Goal: Information Seeking & Learning: Learn about a topic

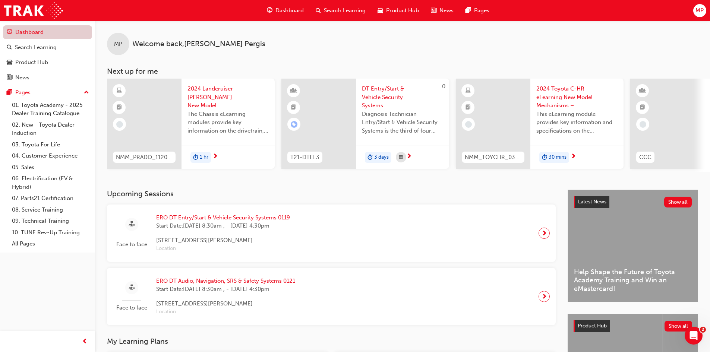
click at [45, 28] on link "Dashboard" at bounding box center [47, 32] width 89 height 14
click at [702, 11] on span "MP" at bounding box center [700, 10] width 8 height 9
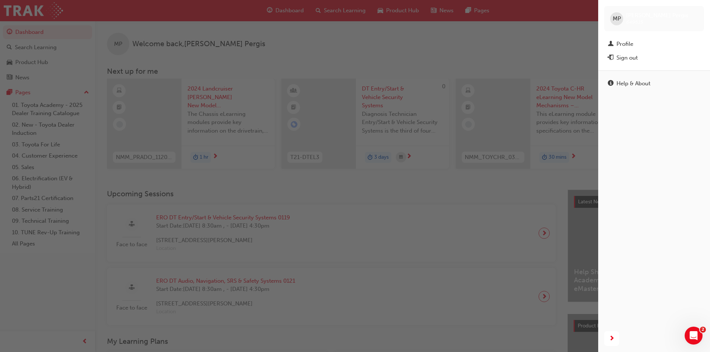
click at [544, 59] on div "button" at bounding box center [299, 176] width 598 height 352
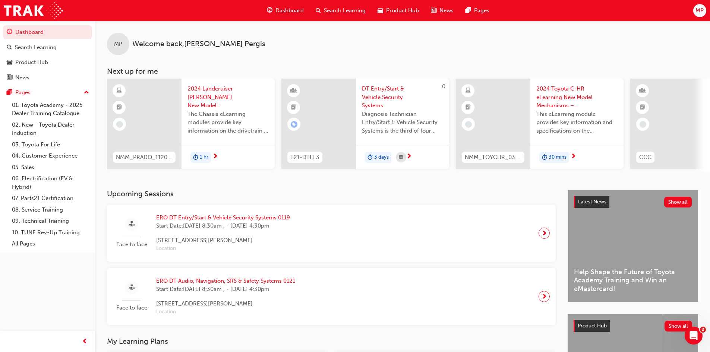
click at [694, 10] on div "MP" at bounding box center [699, 10] width 13 height 13
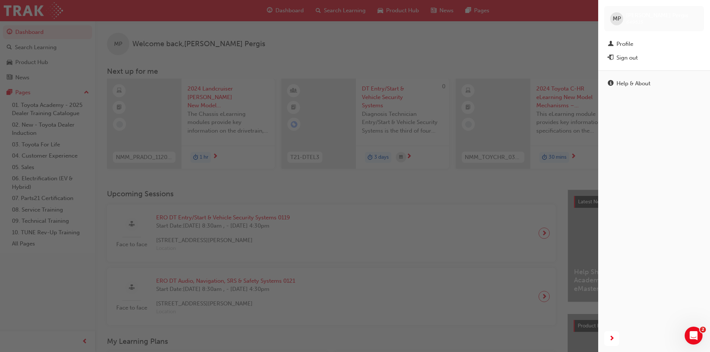
click at [694, 10] on div "MP [PERSON_NAME] 649515" at bounding box center [654, 18] width 100 height 25
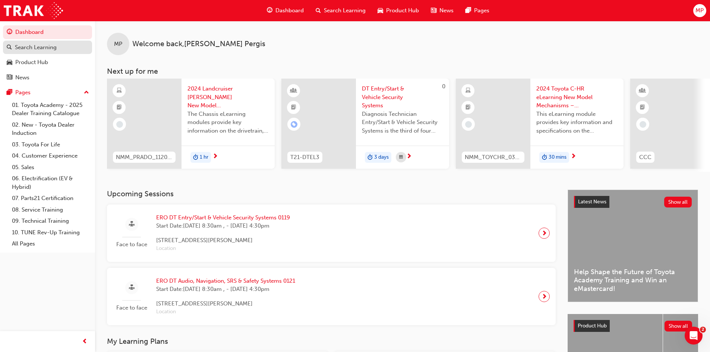
click at [36, 48] on div "Search Learning" at bounding box center [36, 47] width 42 height 9
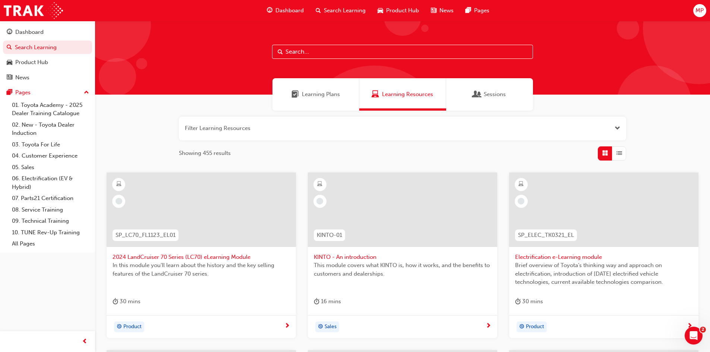
click at [312, 103] on div "Learning Plans" at bounding box center [316, 94] width 87 height 32
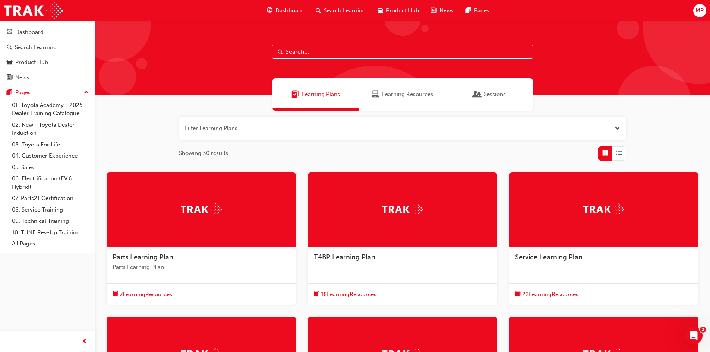
click at [498, 95] on span "Sessions" at bounding box center [495, 94] width 22 height 9
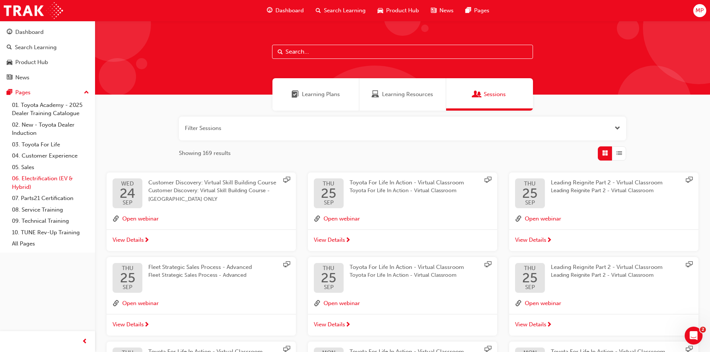
click at [47, 178] on link "06. Electrification (EV & Hybrid)" at bounding box center [50, 183] width 83 height 20
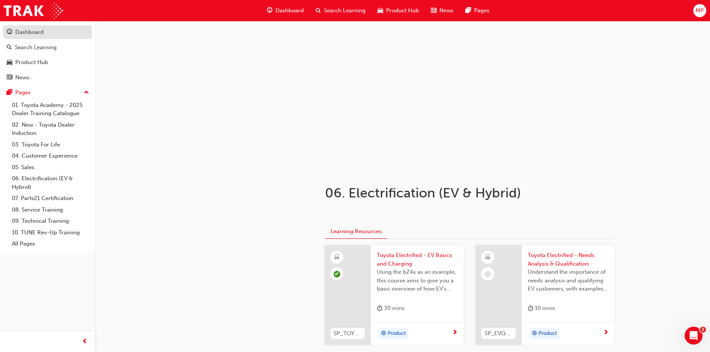
click at [32, 32] on div "Dashboard" at bounding box center [29, 32] width 28 height 9
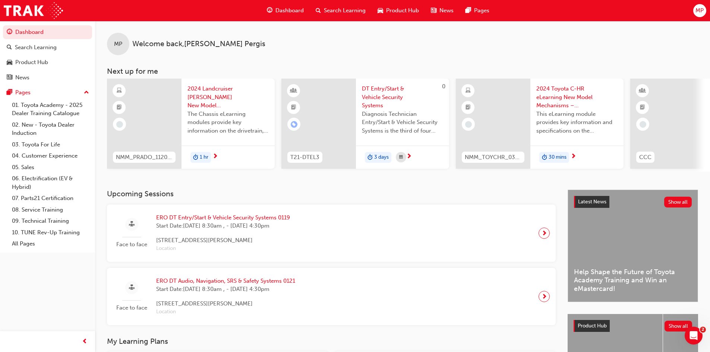
click at [277, 8] on span "Dashboard" at bounding box center [290, 10] width 28 height 9
click at [350, 9] on span "Search Learning" at bounding box center [345, 10] width 42 height 9
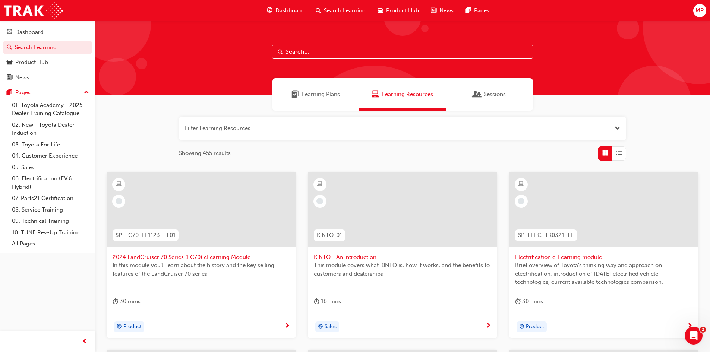
click at [404, 9] on span "Product Hub" at bounding box center [402, 10] width 33 height 9
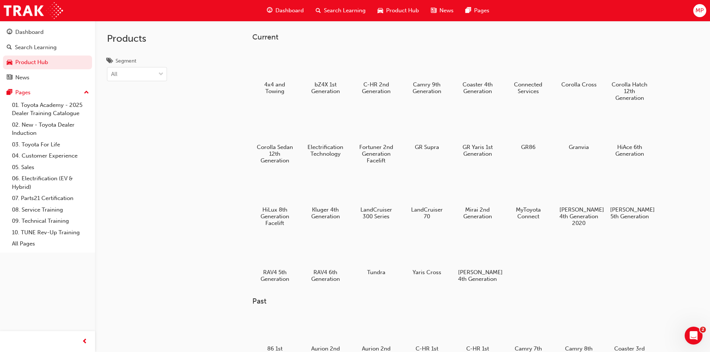
click at [451, 11] on span "News" at bounding box center [447, 10] width 14 height 9
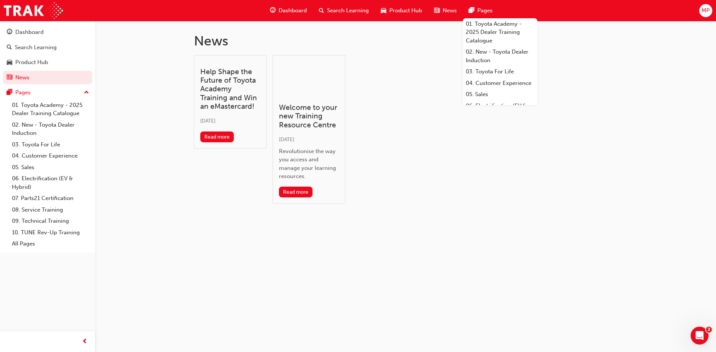
click at [488, 13] on span "Pages" at bounding box center [484, 10] width 15 height 9
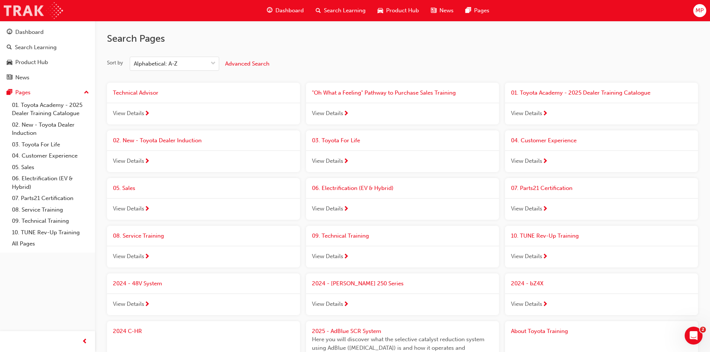
click at [30, 9] on img at bounding box center [33, 10] width 59 height 17
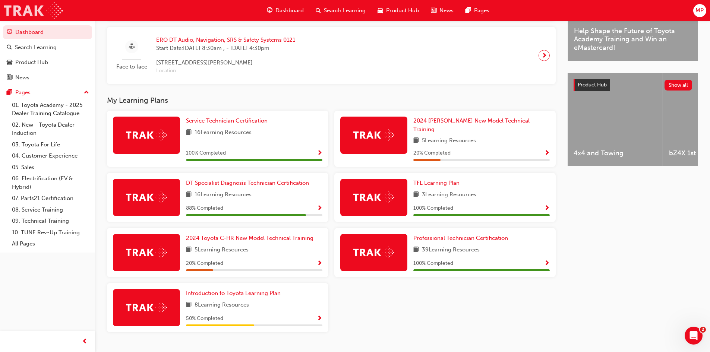
scroll to position [252, 0]
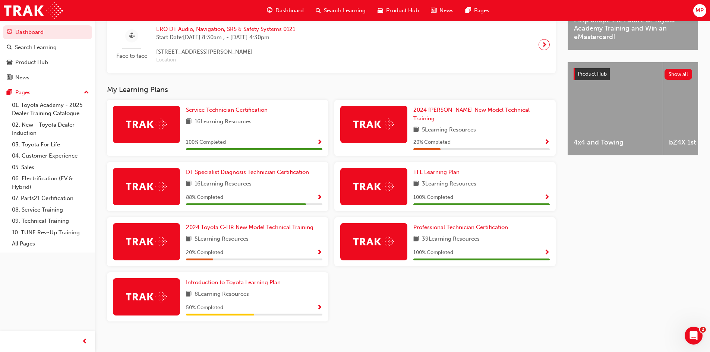
click at [245, 173] on div "DT Specialist Diagnosis Technician Certification 16 Learning Resources 88 % Com…" at bounding box center [254, 186] width 136 height 37
click at [319, 195] on span "Show Progress" at bounding box center [320, 198] width 6 height 7
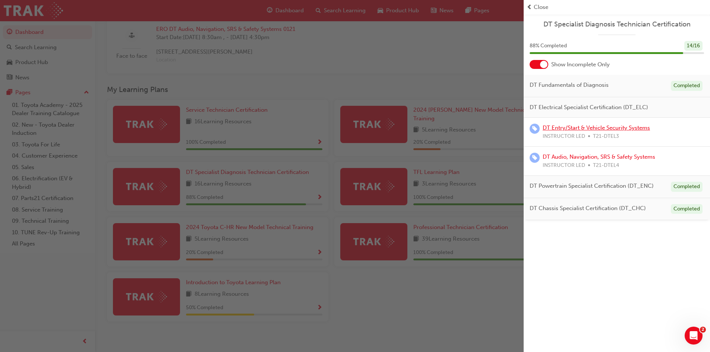
click at [632, 129] on link "DT Entry/Start & Vehicle Security Systems" at bounding box center [596, 128] width 107 height 7
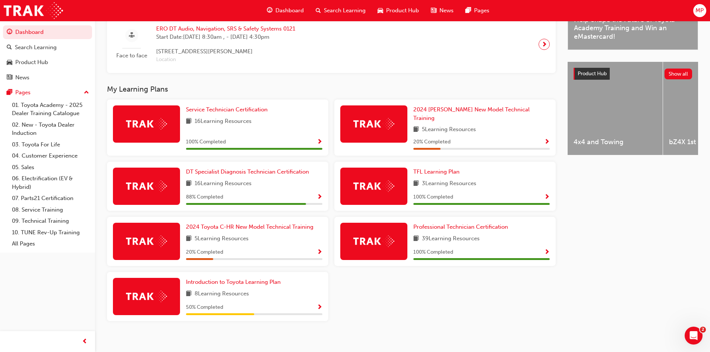
scroll to position [254, 0]
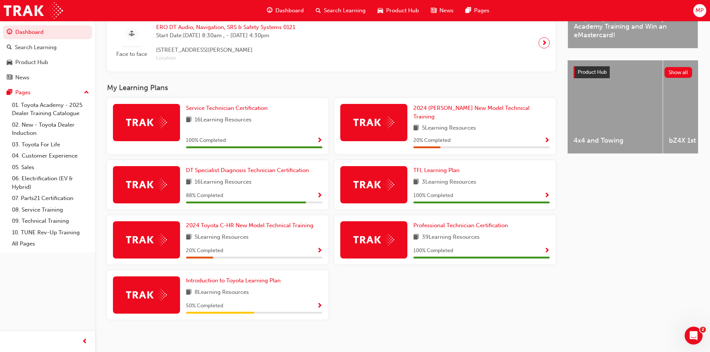
click at [547, 249] on span "Show Progress" at bounding box center [547, 251] width 6 height 7
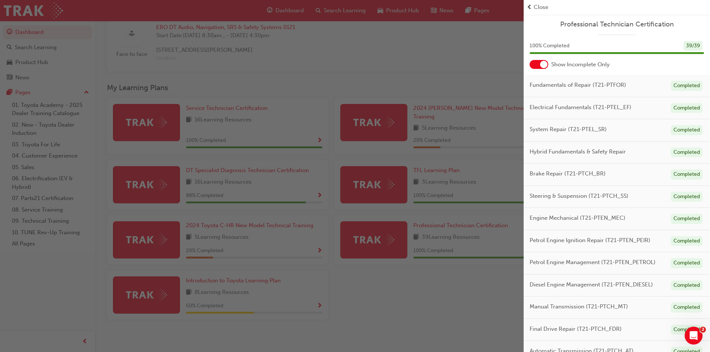
scroll to position [11, 0]
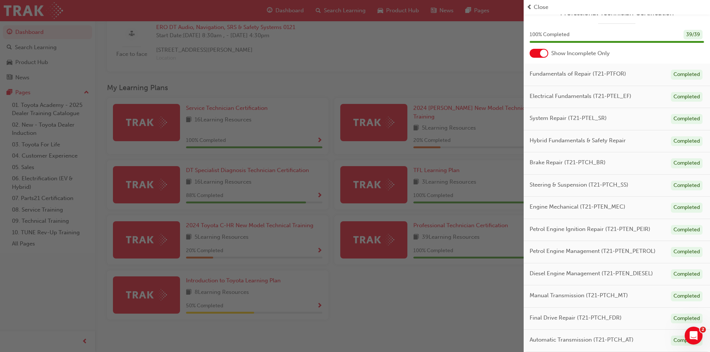
click at [416, 255] on div "button" at bounding box center [262, 176] width 524 height 352
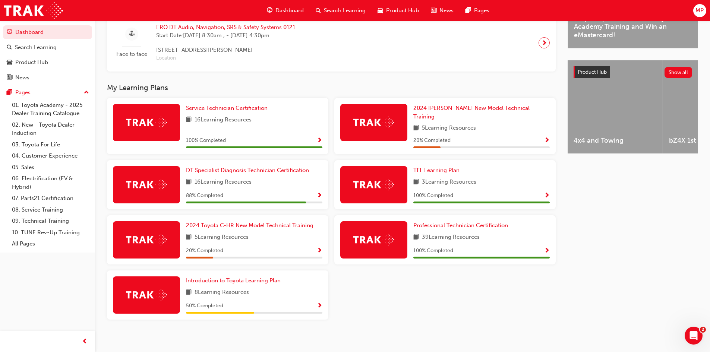
click at [317, 191] on div "88 % Completed" at bounding box center [254, 195] width 136 height 9
click at [320, 193] on span "Show Progress" at bounding box center [320, 196] width 6 height 7
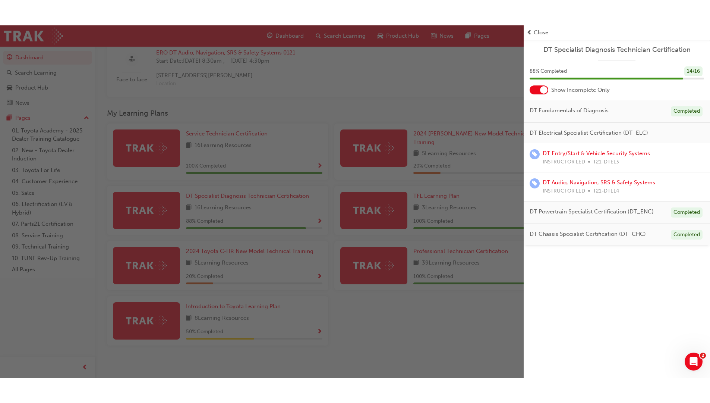
scroll to position [204, 0]
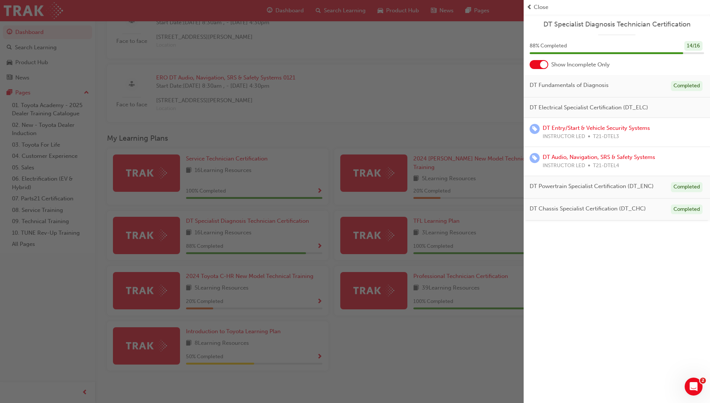
drag, startPoint x: 155, startPoint y: 45, endPoint x: 715, endPoint y: 390, distance: 658.2
click at [473, 92] on div "button" at bounding box center [262, 201] width 524 height 403
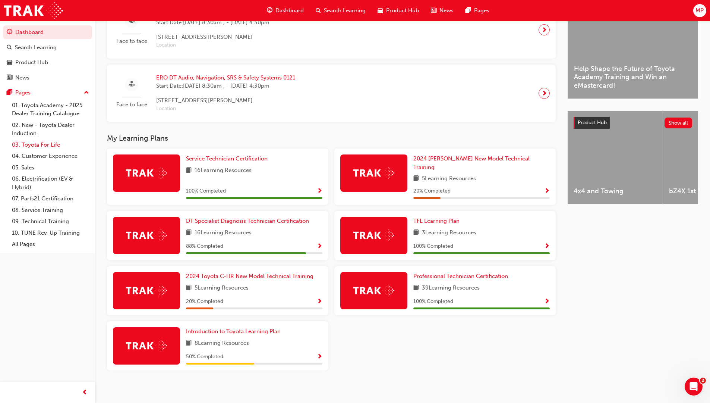
click at [51, 142] on link "03. Toyota For Life" at bounding box center [50, 145] width 83 height 12
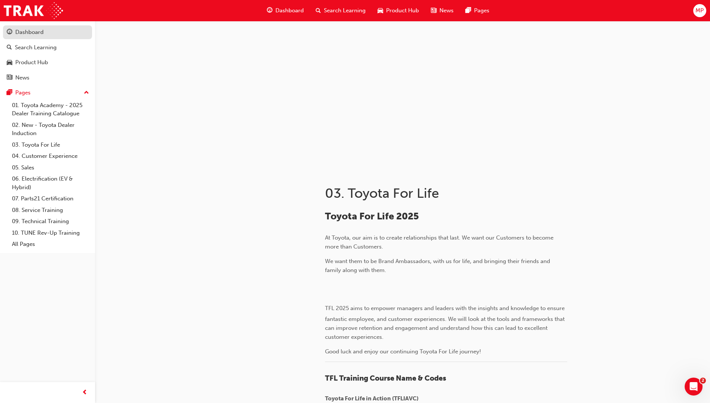
click at [42, 31] on div "Dashboard" at bounding box center [29, 32] width 28 height 9
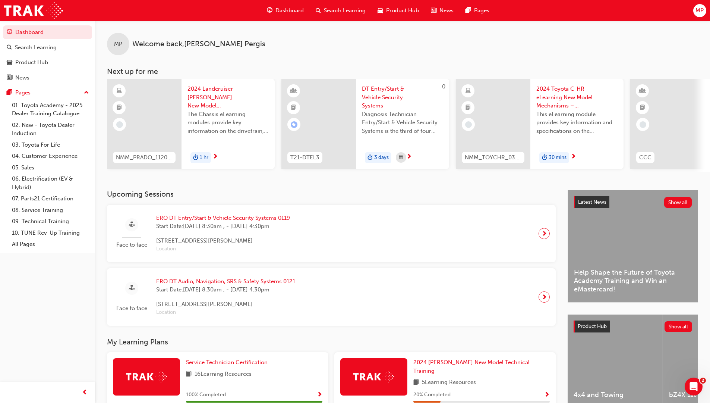
click at [117, 44] on span "MP" at bounding box center [118, 44] width 8 height 9
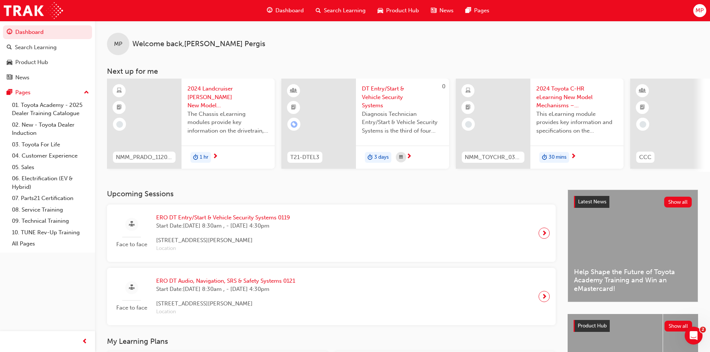
drag, startPoint x: 12, startPoint y: 0, endPoint x: 271, endPoint y: 50, distance: 264.3
click at [271, 50] on div "MP Welcome back , [PERSON_NAME]" at bounding box center [402, 38] width 615 height 34
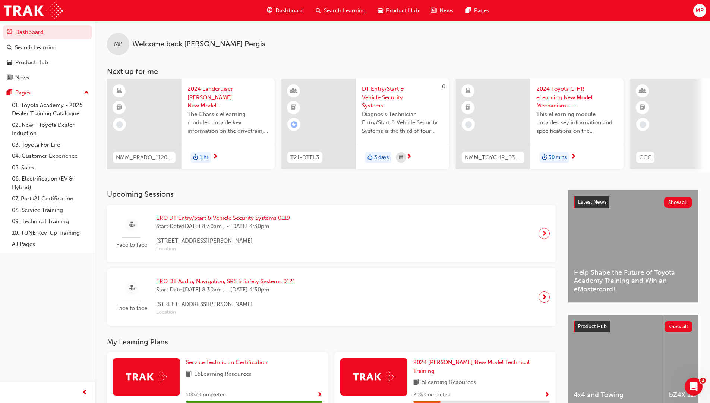
click at [98, 46] on div "MP Welcome back , [PERSON_NAME]" at bounding box center [402, 38] width 615 height 34
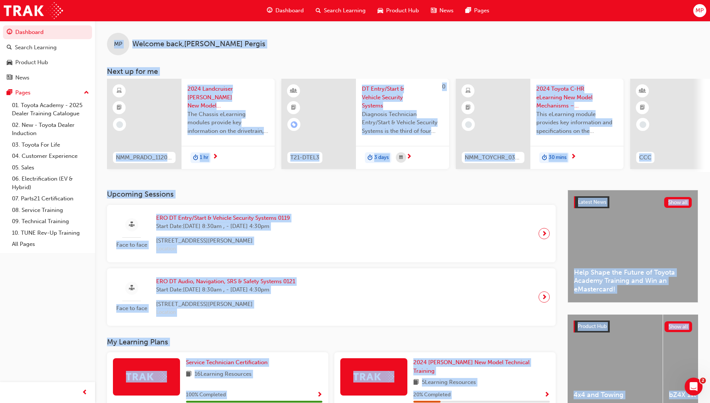
drag, startPoint x: 109, startPoint y: 29, endPoint x: 707, endPoint y: 395, distance: 700.4
click at [707, 352] on div "MP Welcome back , [PERSON_NAME] Next up for me NMM_PRADO_112024_MODULE_2 2024 L…" at bounding box center [402, 306] width 615 height 571
click at [506, 340] on h3 "My Learning Plans" at bounding box center [331, 341] width 449 height 9
